Goal: Download file/media

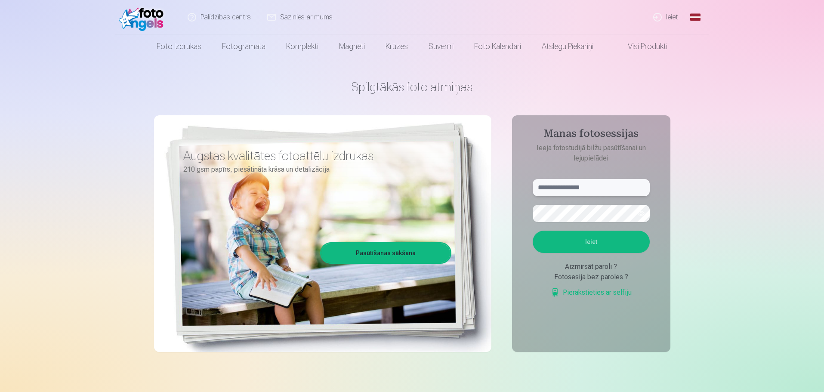
click at [574, 192] on input "text" at bounding box center [591, 187] width 117 height 17
type input "**********"
click at [533, 231] on button "Ieiet" at bounding box center [591, 242] width 117 height 22
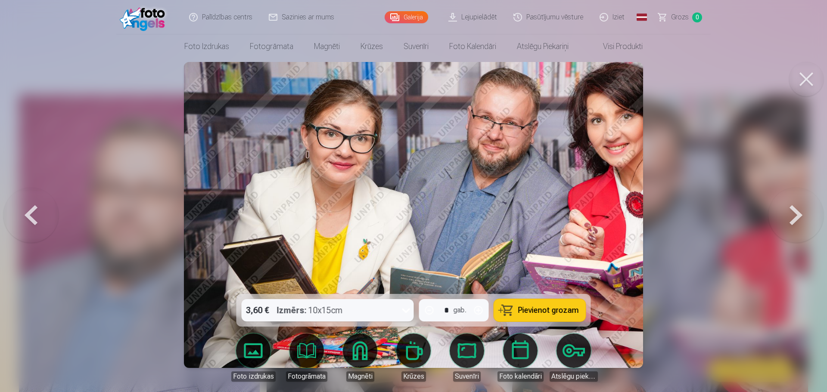
click at [491, 16] on link "Lejupielādēt" at bounding box center [472, 17] width 65 height 34
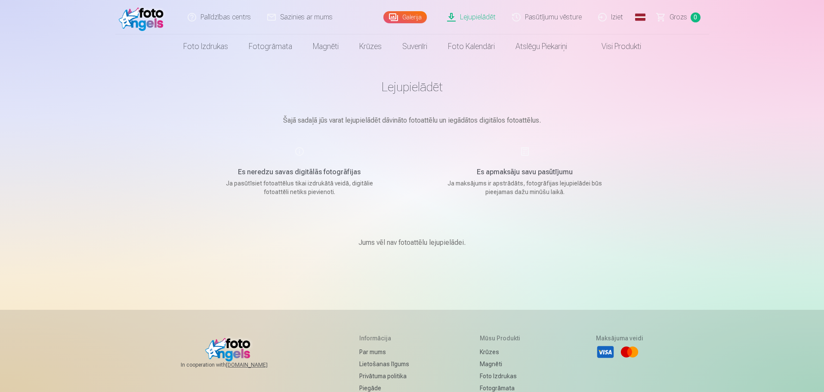
click at [404, 18] on link "Galerija" at bounding box center [405, 17] width 43 height 12
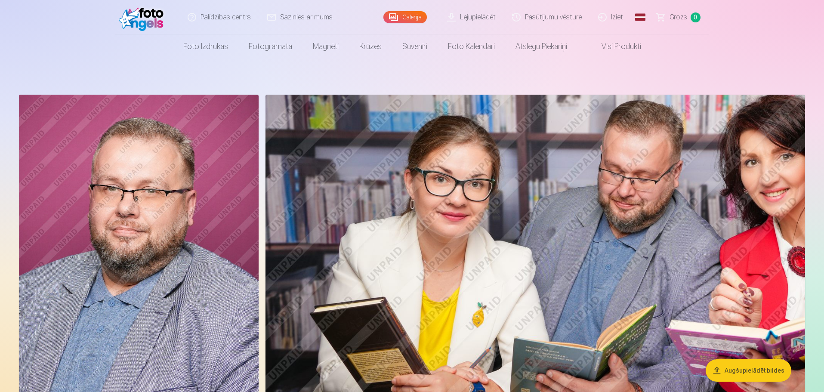
click at [211, 176] on img at bounding box center [139, 275] width 240 height 360
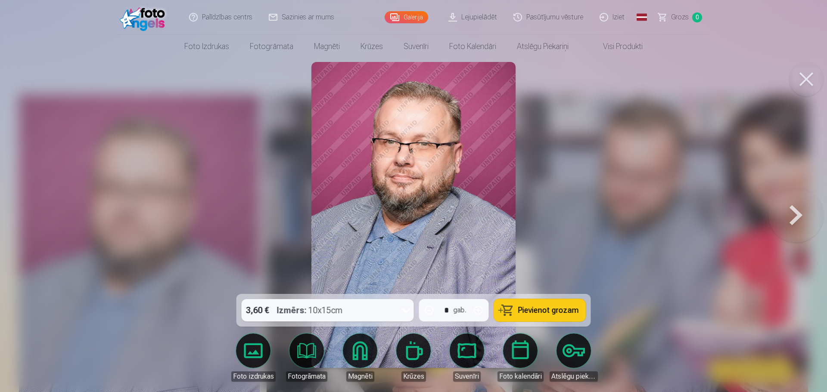
click at [468, 19] on link "Lejupielādēt" at bounding box center [472, 17] width 65 height 34
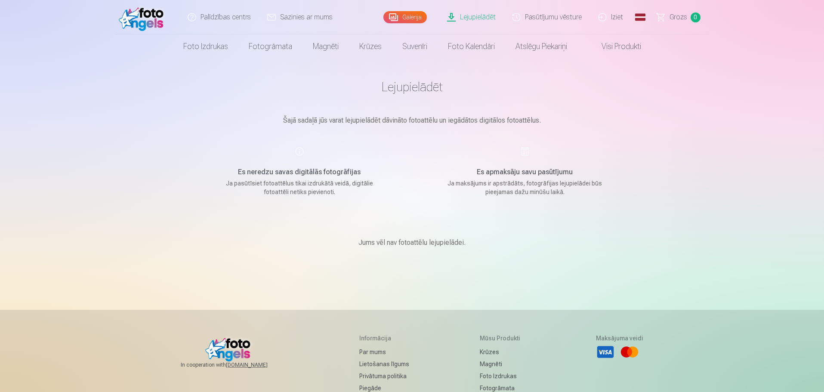
click at [608, 49] on link "Visi produkti" at bounding box center [615, 46] width 74 height 24
